Goal: Task Accomplishment & Management: Complete application form

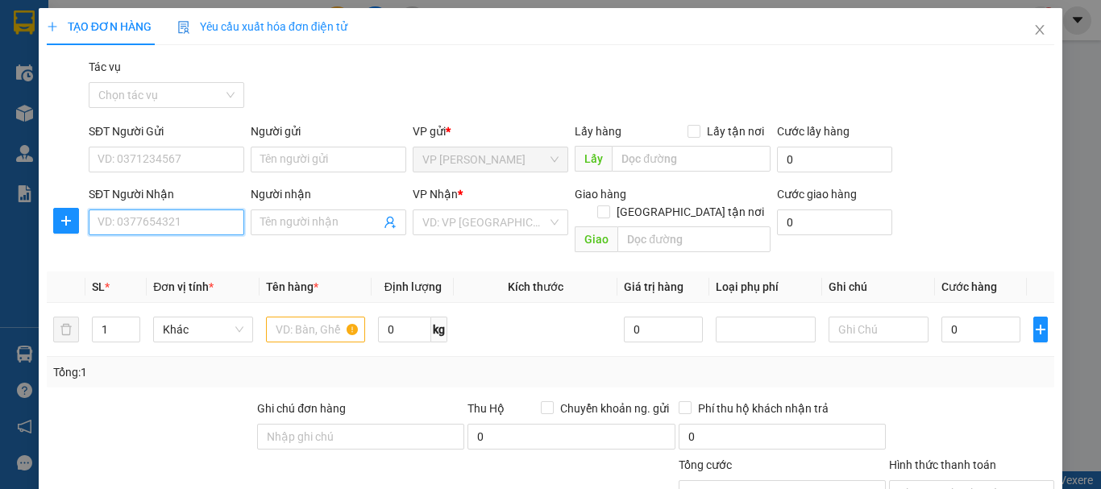
click at [194, 219] on input "SĐT Người Nhận" at bounding box center [167, 223] width 156 height 26
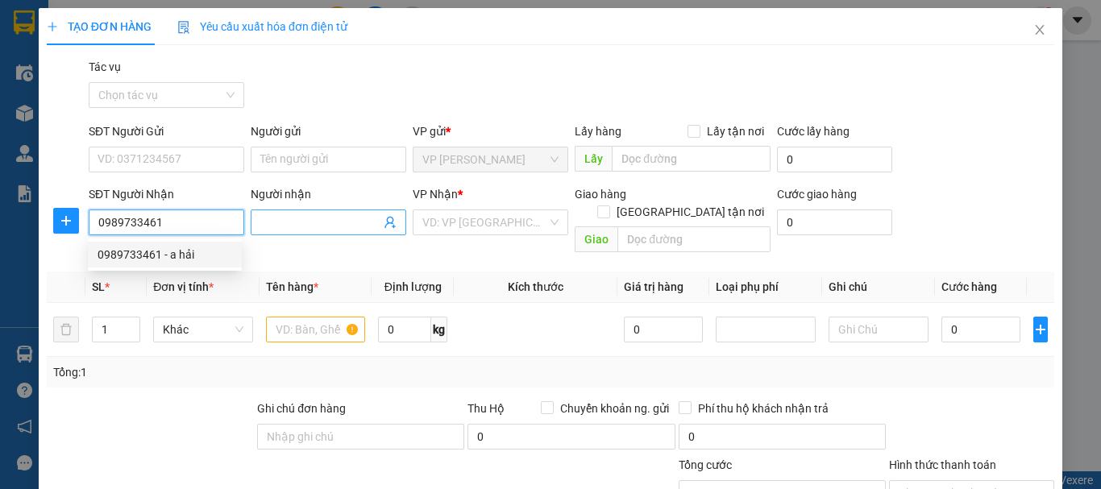
type input "0989733461"
click at [337, 214] on input "Người nhận" at bounding box center [320, 223] width 120 height 18
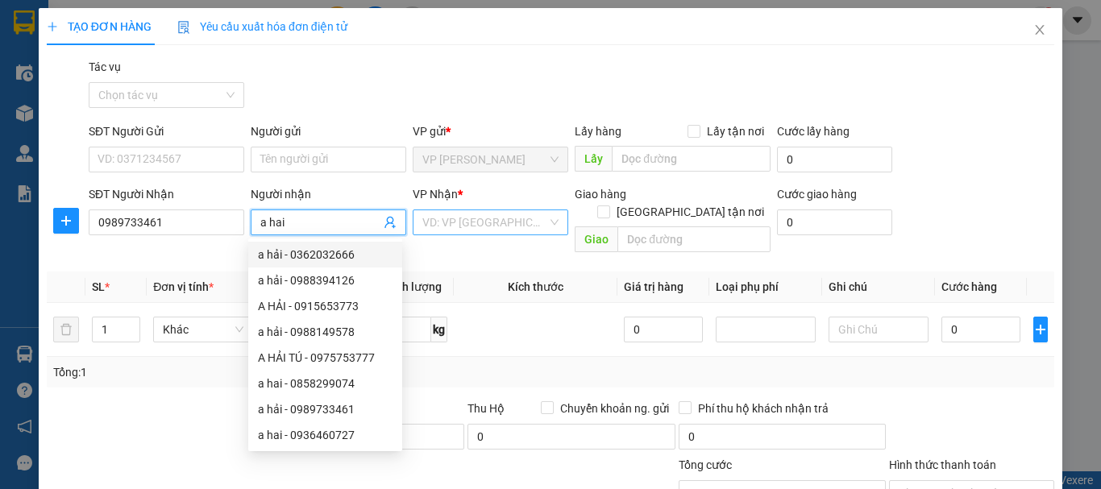
click at [544, 214] on div "VD: VP [GEOGRAPHIC_DATA]" at bounding box center [491, 223] width 156 height 26
type input "a hai"
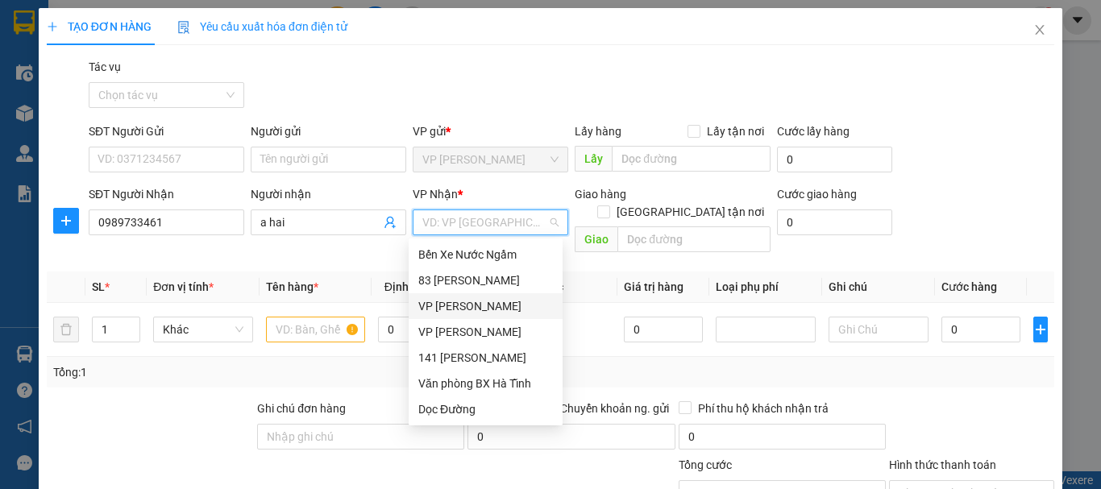
click at [472, 305] on div "VP [PERSON_NAME]" at bounding box center [485, 306] width 135 height 18
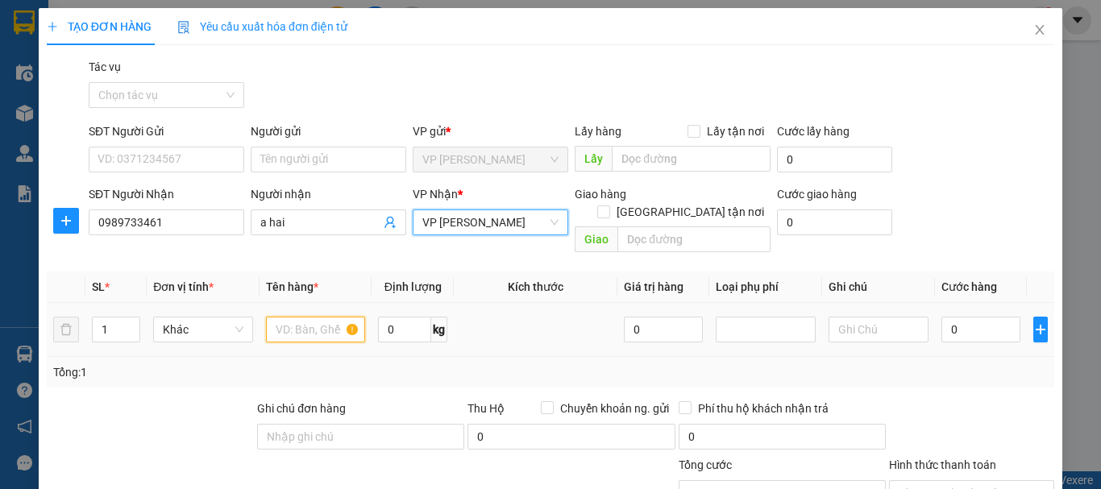
click at [306, 317] on input "text" at bounding box center [316, 330] width 100 height 26
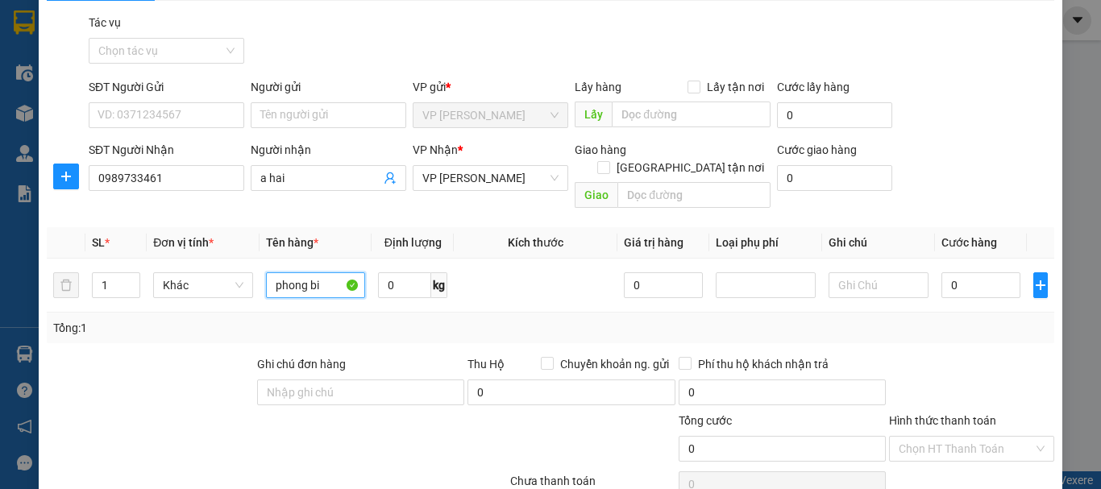
scroll to position [81, 0]
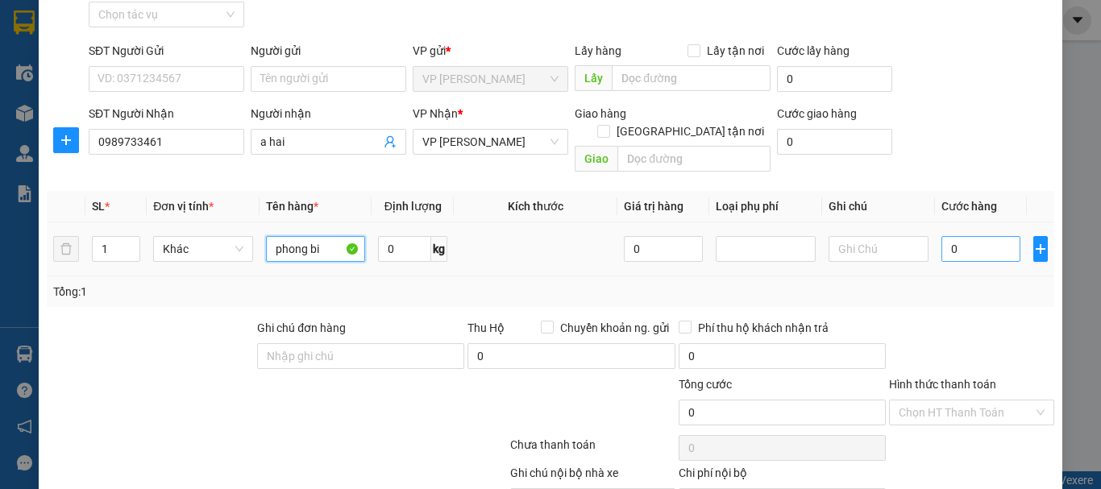
type input "phong bi"
click at [960, 236] on input "0" at bounding box center [980, 249] width 79 height 26
type input "5"
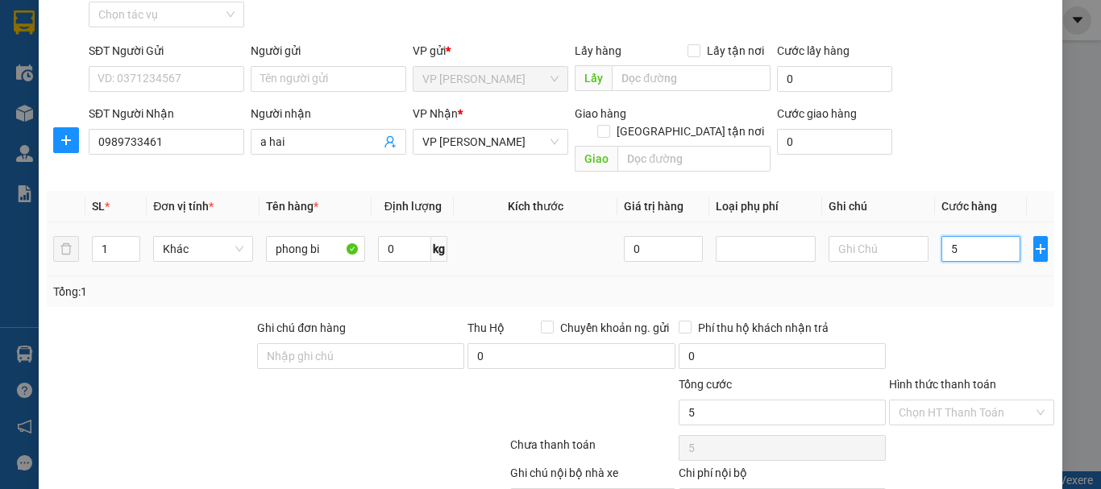
type input "50"
type input "500"
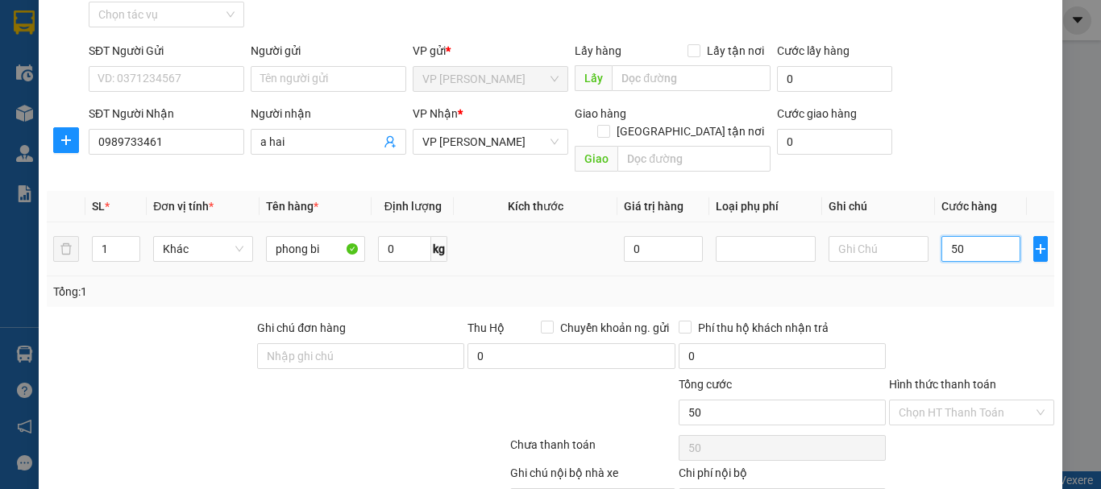
type input "500"
type input "5.000"
type input "50.000"
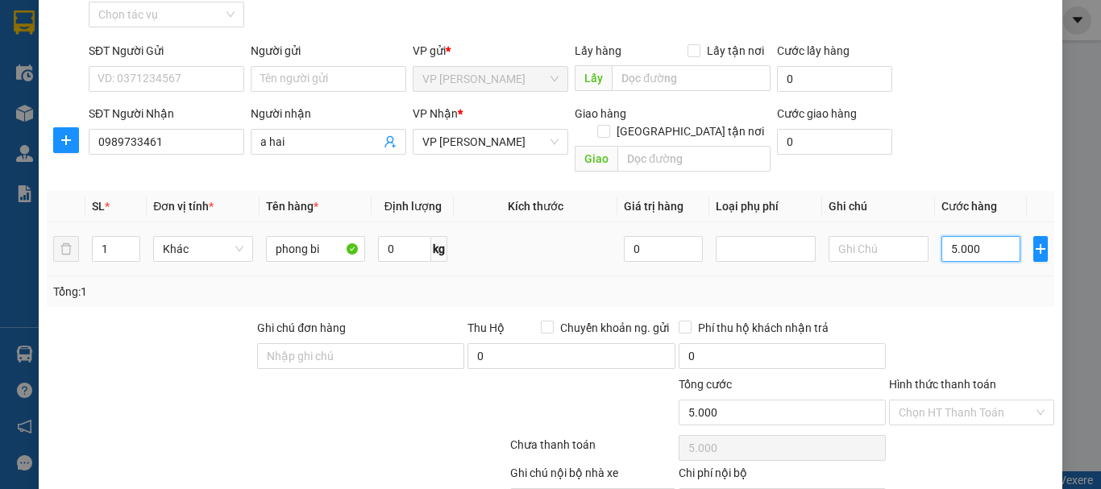
type input "50.000"
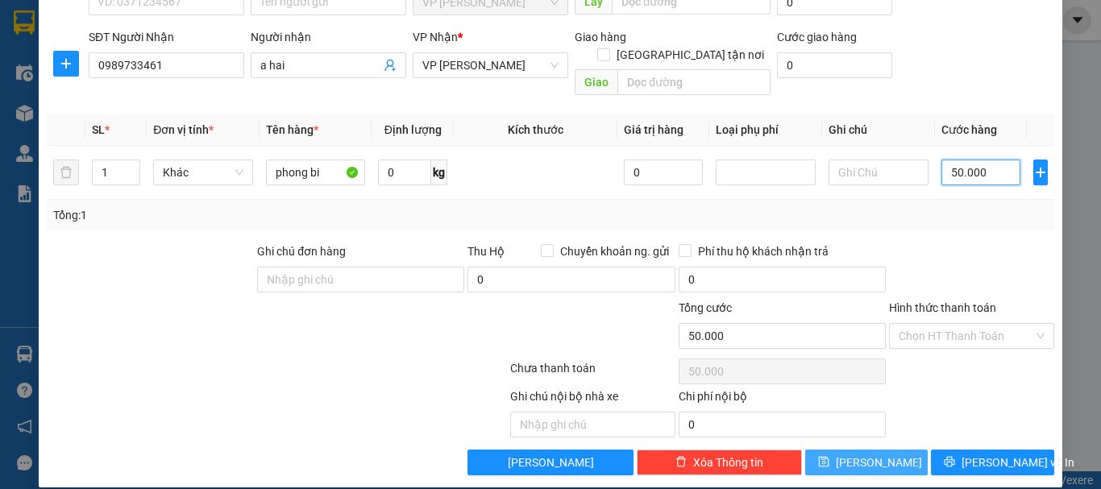
type input "50.000"
click at [872, 454] on span "[PERSON_NAME]" at bounding box center [879, 463] width 86 height 18
type input "0"
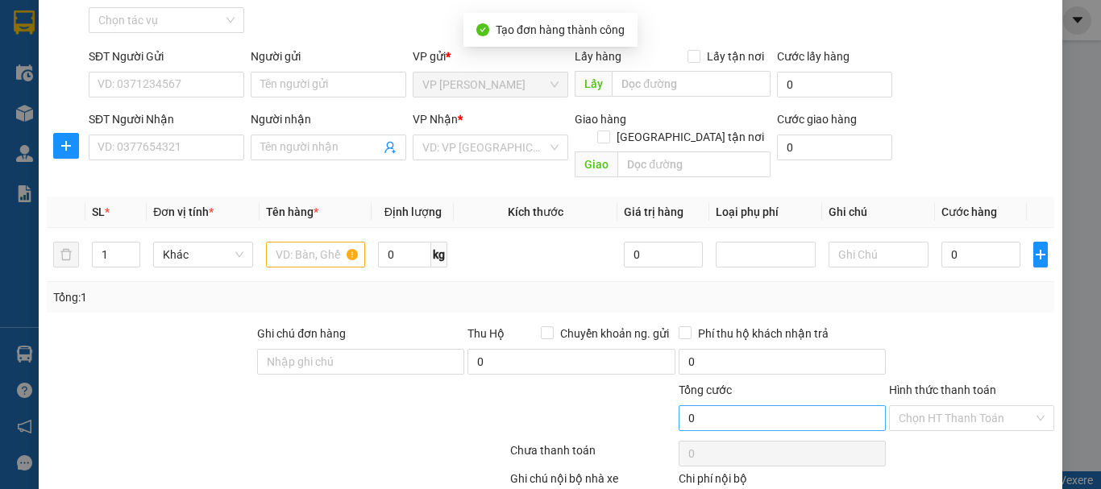
scroll to position [0, 0]
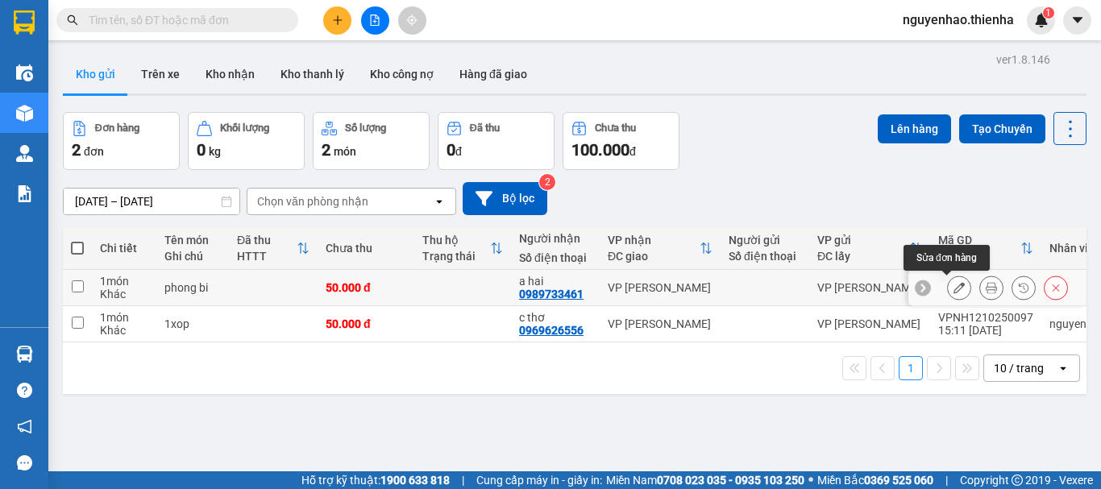
click at [953, 285] on icon at bounding box center [958, 287] width 11 height 11
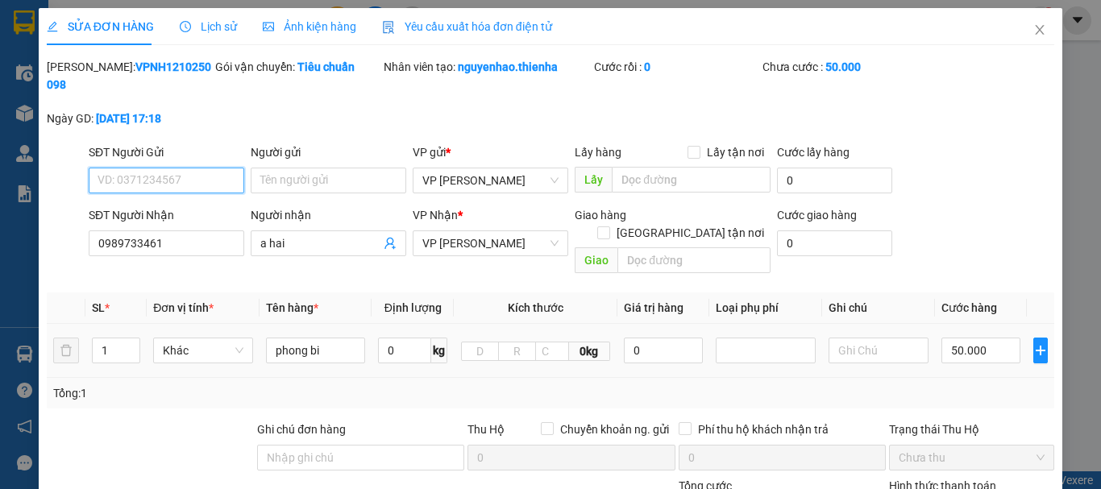
type input "0989733461"
type input "a hai"
type input "0"
type input "50.000"
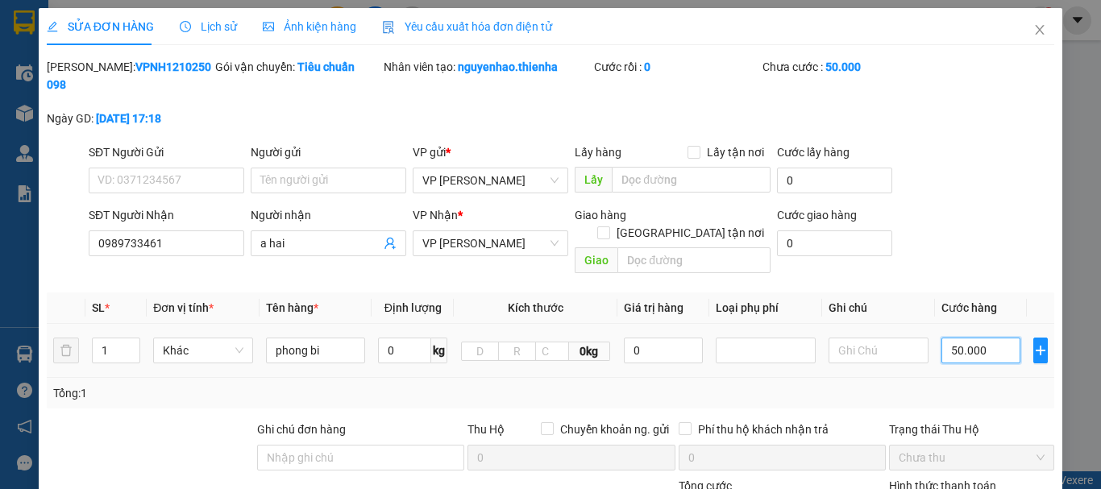
click at [945, 338] on input "50.000" at bounding box center [980, 351] width 79 height 26
click at [1008, 185] on form "SĐT Người Gửi VD: 0371234567 Người gửi Tên người gửi VP gửi * VP Ngọc Hồi Lấy h…" at bounding box center [550, 211] width 1007 height 137
click at [1033, 30] on icon "close" at bounding box center [1039, 29] width 13 height 13
